Goal: Information Seeking & Learning: Find specific fact

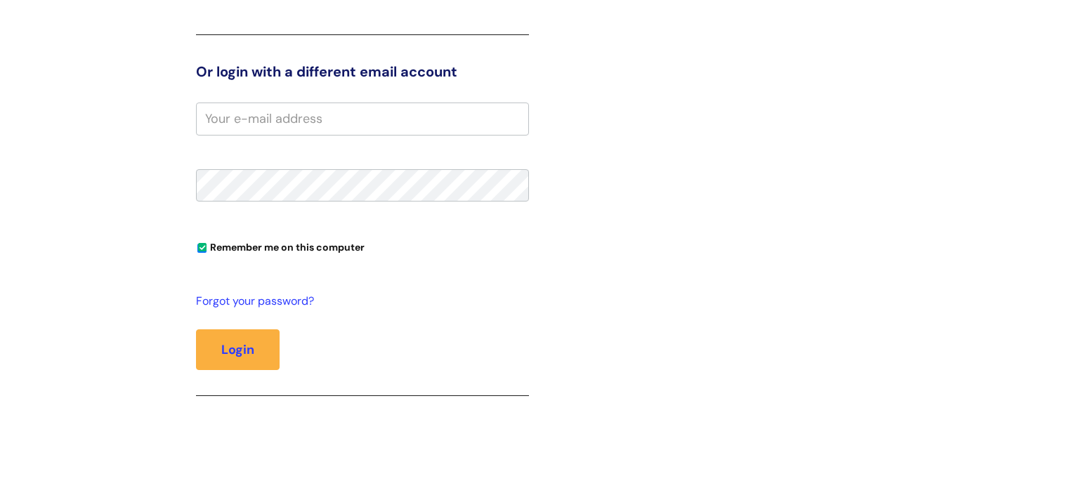
scroll to position [286, 0]
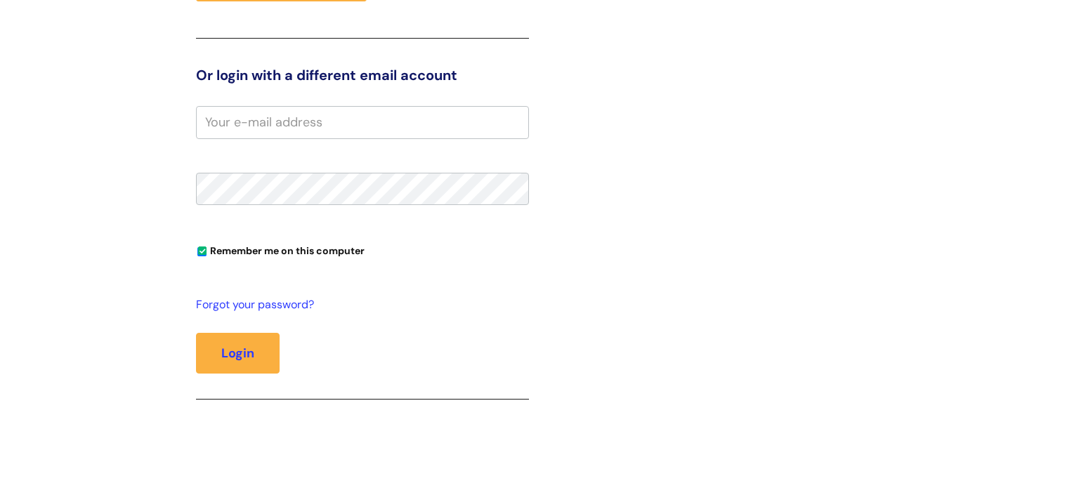
click at [379, 130] on input "email" at bounding box center [362, 122] width 333 height 32
type input "jessica.shanks@wearewithyou.org.uk"
click at [196, 333] on button "Login" at bounding box center [238, 353] width 84 height 41
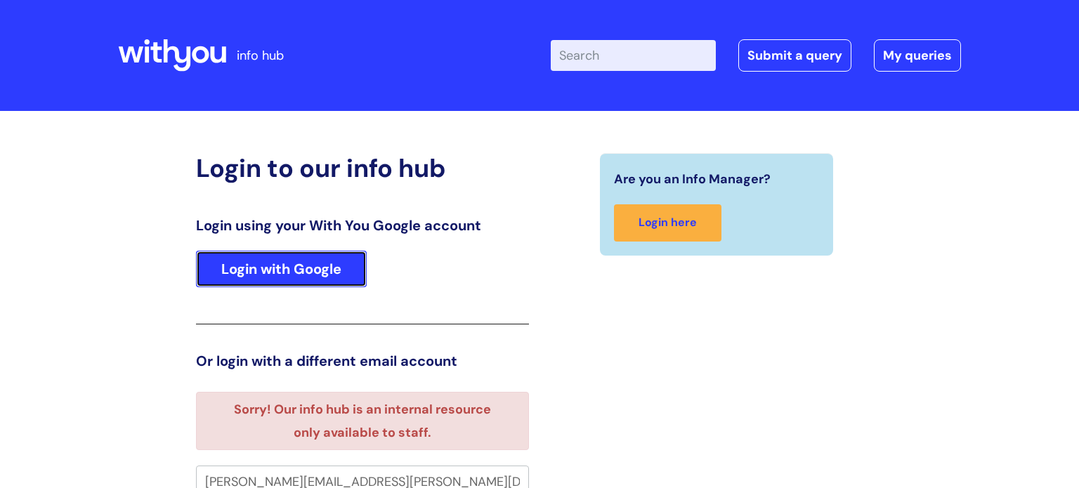
click at [337, 279] on link "Login with Google" at bounding box center [281, 269] width 171 height 37
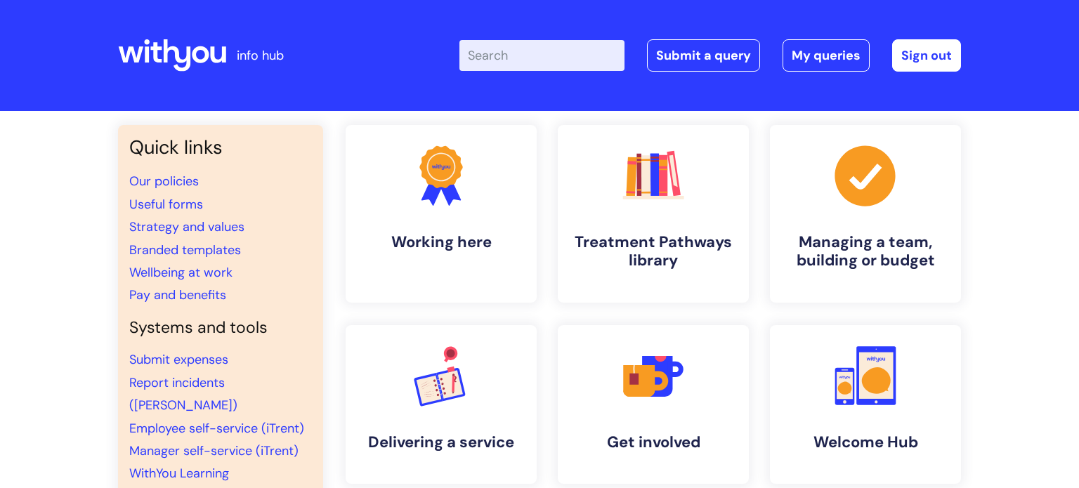
click at [534, 67] on input "Enter your search term here..." at bounding box center [541, 55] width 165 height 31
type input "concur"
click button "Search" at bounding box center [0, 0] width 0 height 0
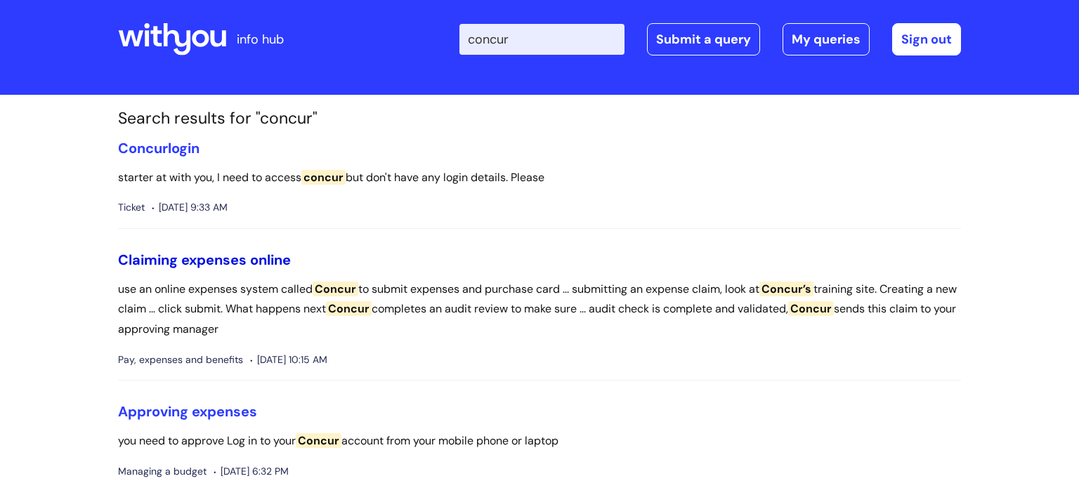
scroll to position [22, 0]
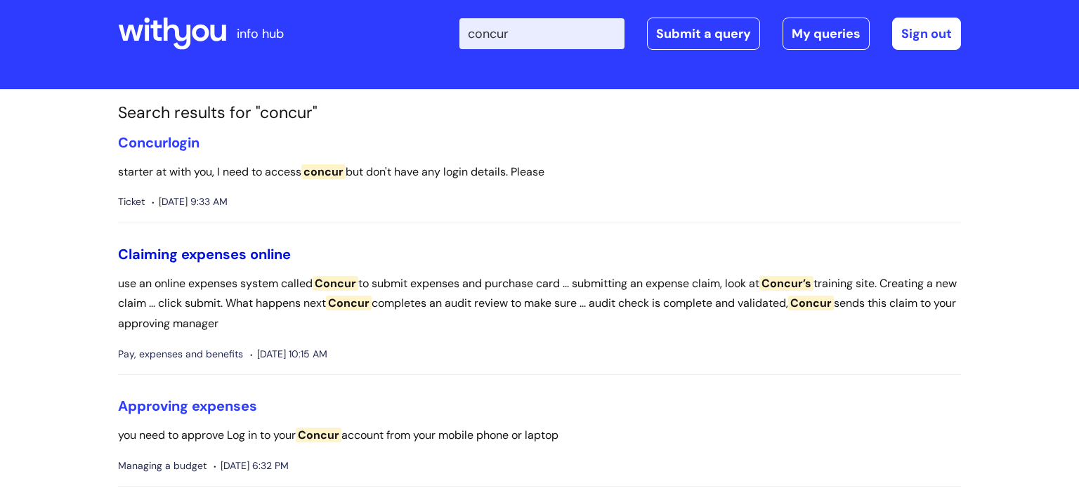
click at [249, 246] on link "Claiming expenses online" at bounding box center [204, 254] width 173 height 18
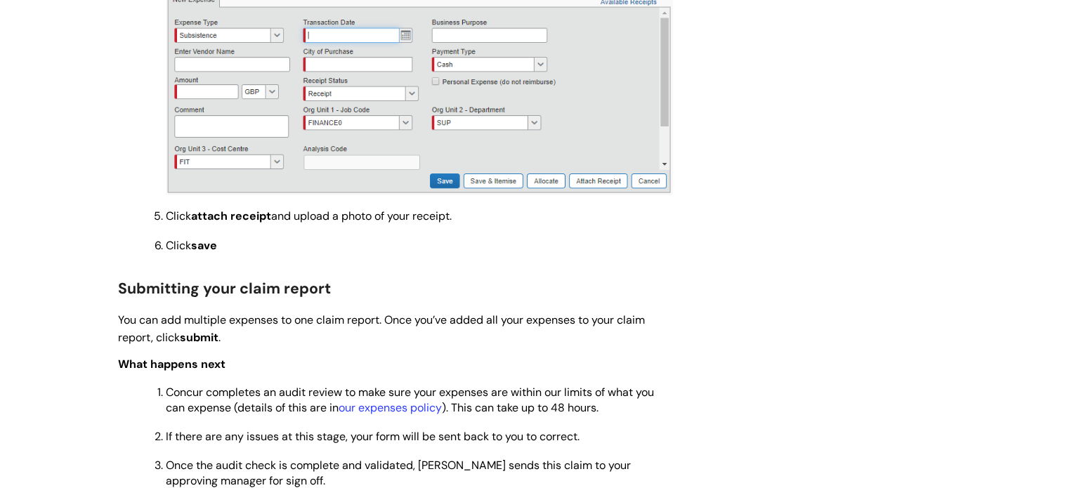
scroll to position [1250, 0]
